Goal: Transaction & Acquisition: Download file/media

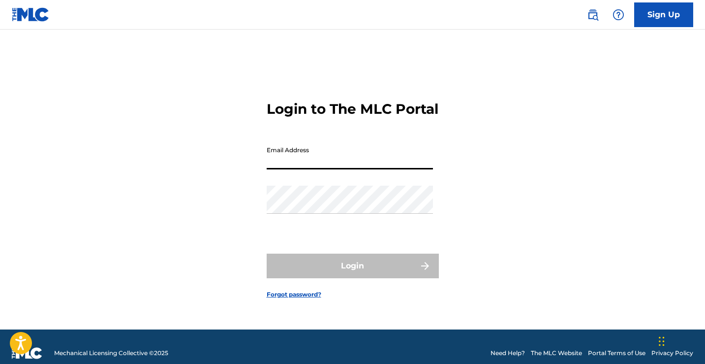
click at [327, 169] on input "Email Address" at bounding box center [350, 155] width 166 height 28
type input "[EMAIL_ADDRESS][DOMAIN_NAME]"
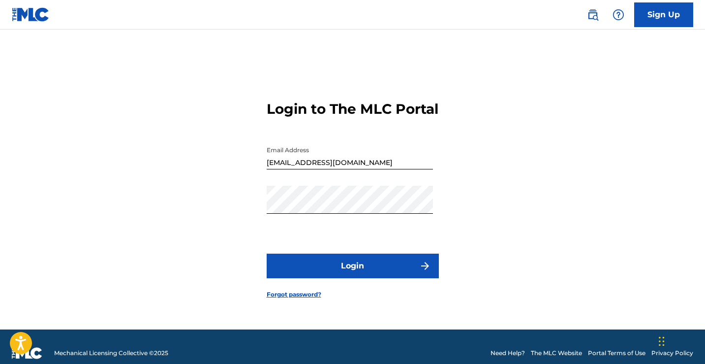
click at [327, 278] on button "Login" at bounding box center [353, 266] width 172 height 25
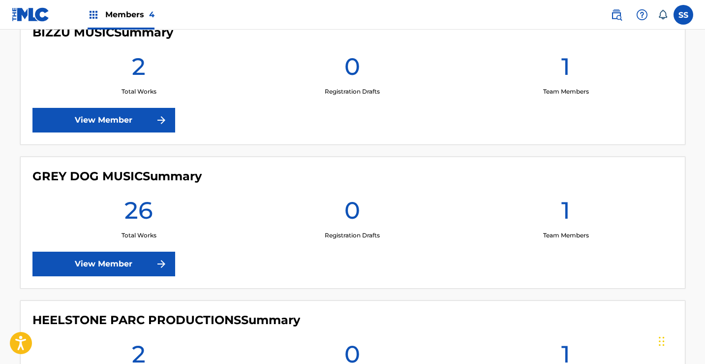
scroll to position [394, 0]
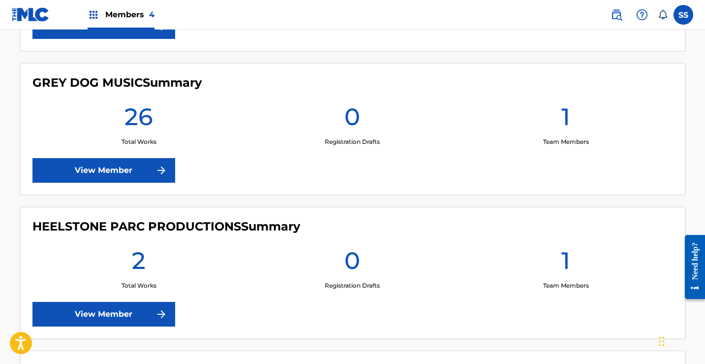
click at [116, 320] on link "View Member" at bounding box center [103, 314] width 143 height 25
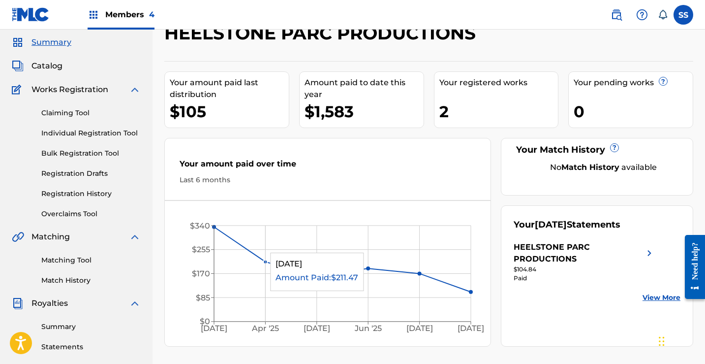
scroll to position [49, 0]
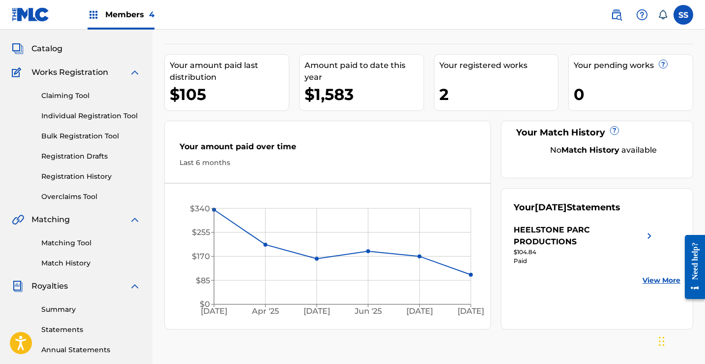
click at [76, 327] on link "Statements" at bounding box center [90, 329] width 99 height 10
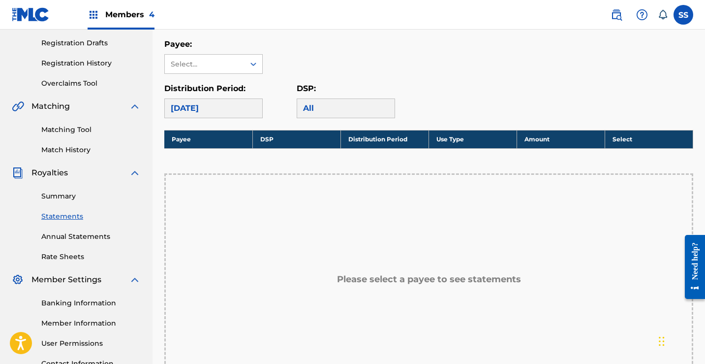
scroll to position [197, 0]
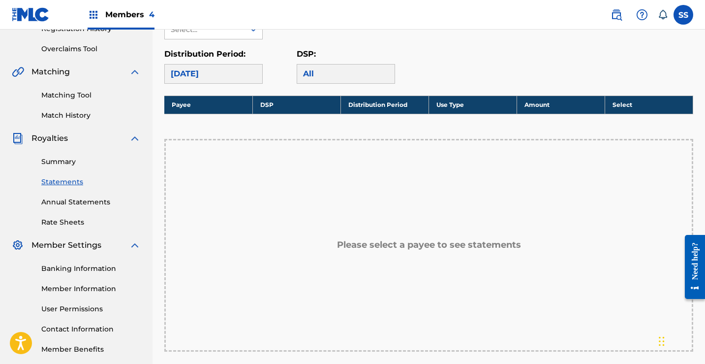
click at [246, 76] on div "[DATE]" at bounding box center [213, 74] width 98 height 20
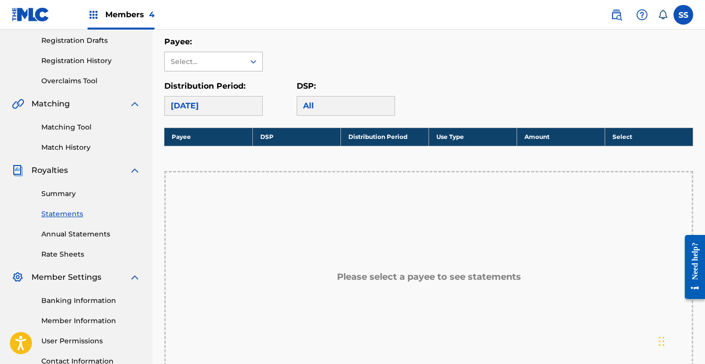
scroll to position [148, 0]
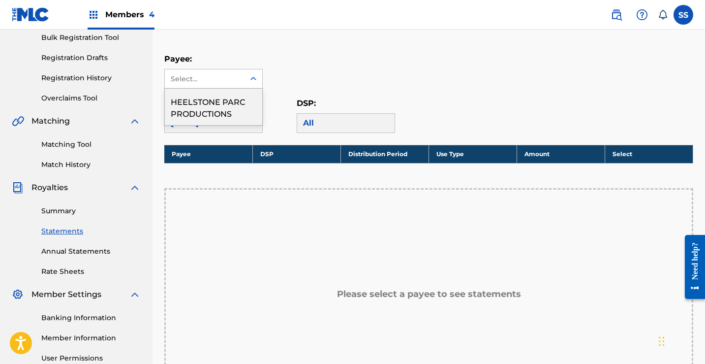
click at [256, 82] on icon at bounding box center [254, 79] width 10 height 10
click at [233, 108] on div "HEELSTONE PARC PRODUCTIONS" at bounding box center [213, 107] width 97 height 36
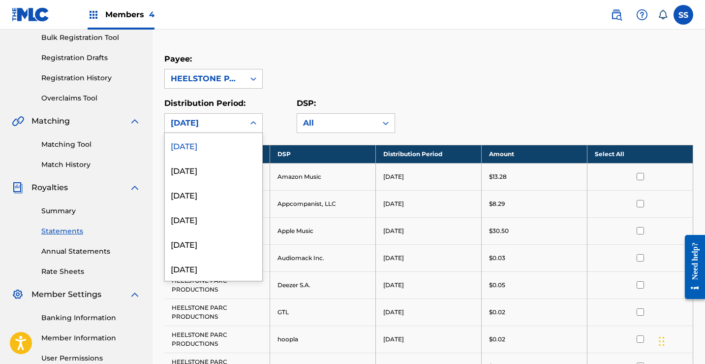
click at [252, 120] on icon at bounding box center [254, 123] width 10 height 10
click at [202, 173] on div "[DATE]" at bounding box center [213, 170] width 97 height 25
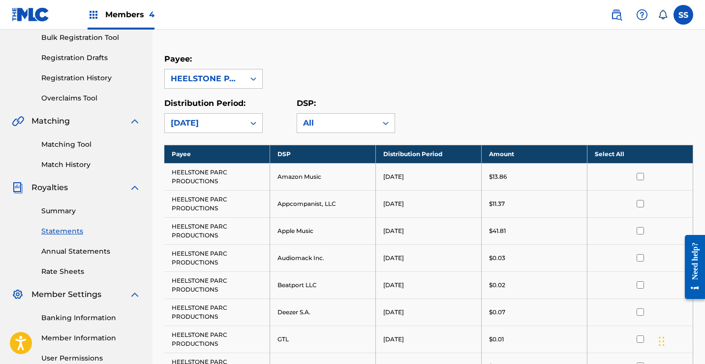
click at [645, 149] on th "Select All" at bounding box center [641, 154] width 106 height 18
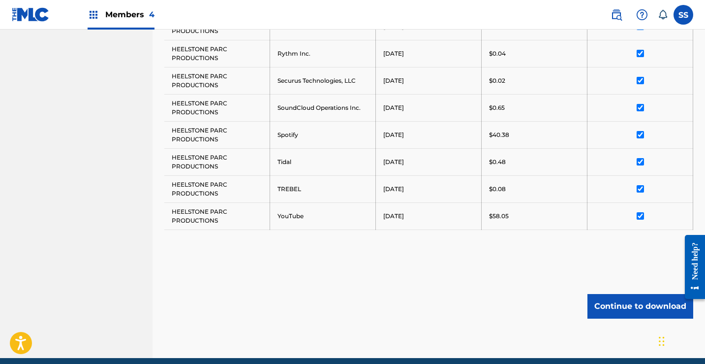
scroll to position [718, 0]
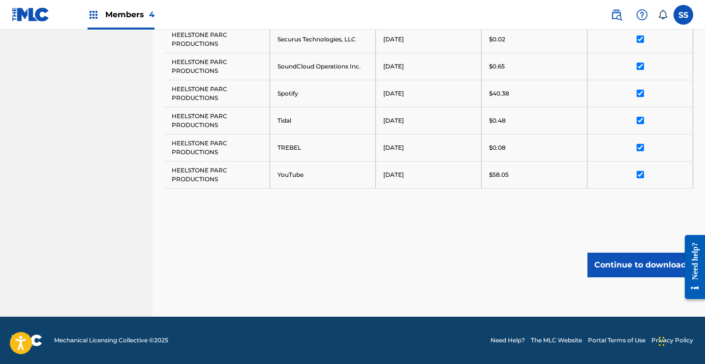
click at [633, 257] on button "Continue to download" at bounding box center [641, 265] width 106 height 25
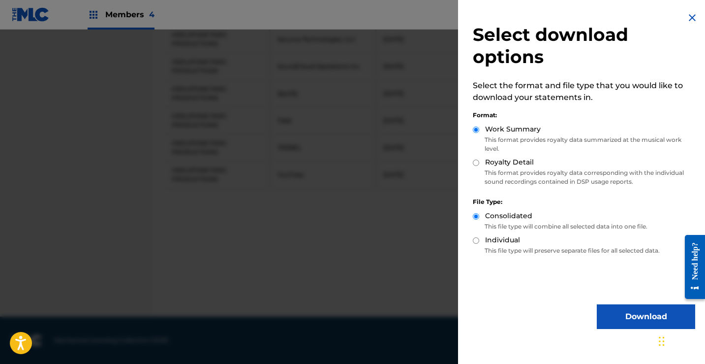
click at [629, 317] on button "Download" at bounding box center [646, 316] width 98 height 25
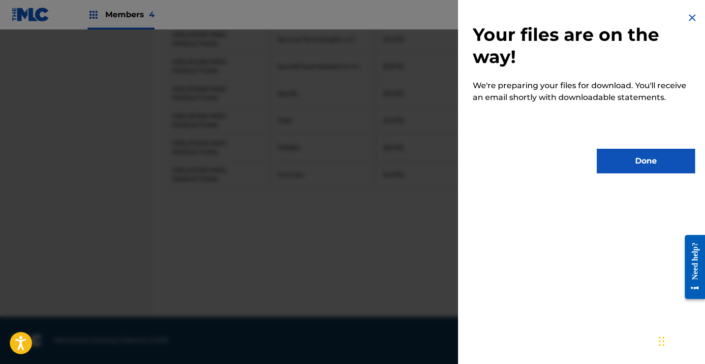
click at [635, 162] on button "Done" at bounding box center [646, 161] width 98 height 25
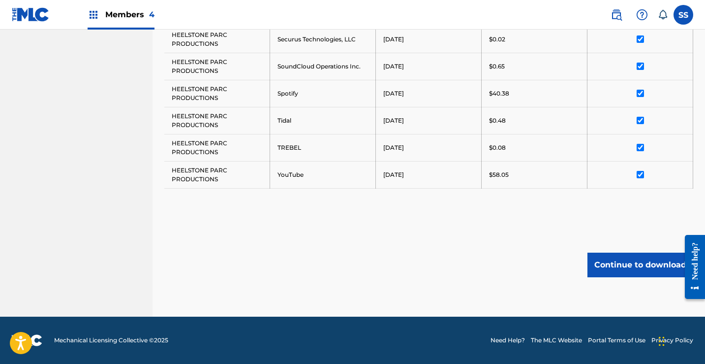
click at [651, 268] on button "Continue to download" at bounding box center [641, 265] width 106 height 25
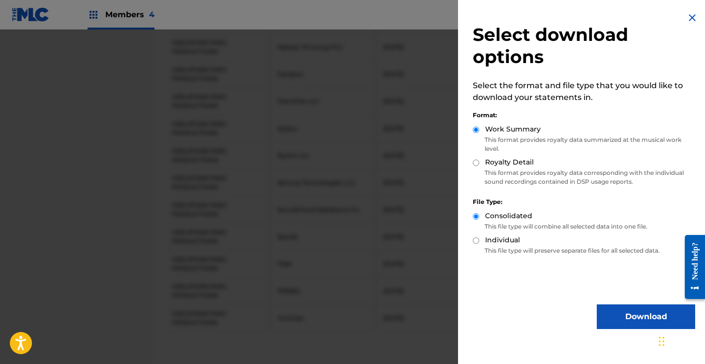
scroll to position [571, 0]
click at [687, 16] on img at bounding box center [693, 18] width 12 height 12
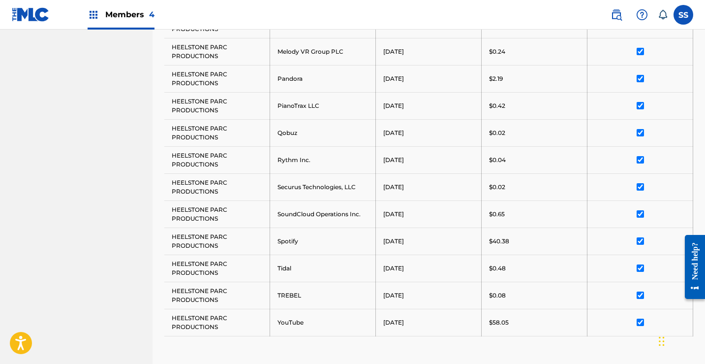
click at [679, 15] on label at bounding box center [684, 15] width 20 height 20
click at [684, 15] on input "SS [PERSON_NAME] [EMAIL_ADDRESS][DOMAIN_NAME] Notification Preferences Profile …" at bounding box center [684, 15] width 0 height 0
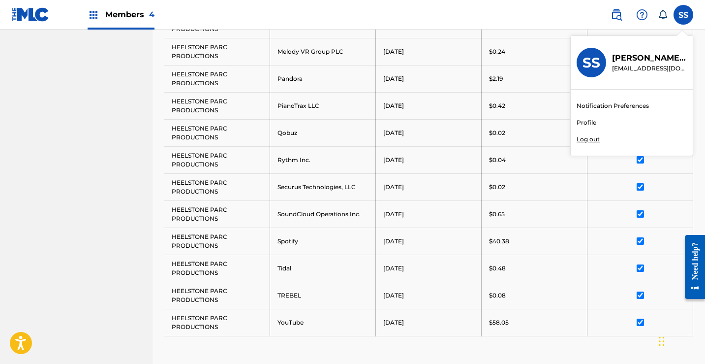
click at [588, 137] on p "Log out" at bounding box center [588, 139] width 23 height 9
click at [684, 15] on input "SS [PERSON_NAME] [EMAIL_ADDRESS][DOMAIN_NAME] Notification Preferences Profile …" at bounding box center [684, 15] width 0 height 0
